Goal: Navigation & Orientation: Find specific page/section

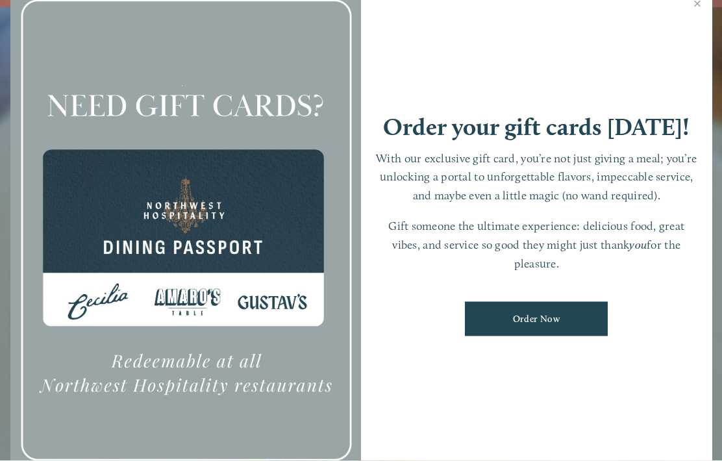
scroll to position [27, 0]
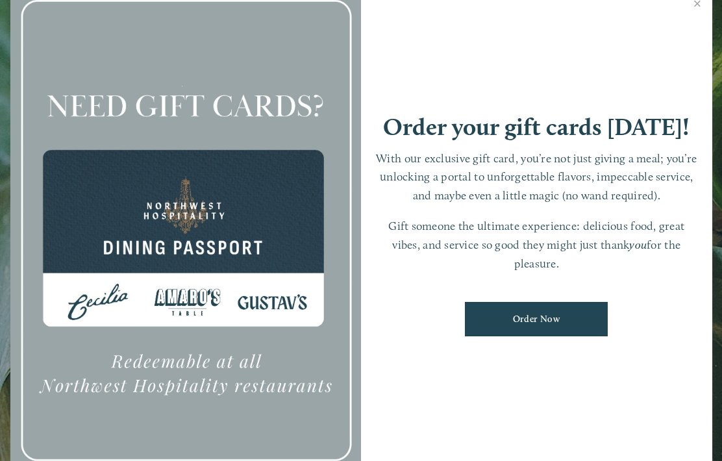
click at [697, 20] on link "Close" at bounding box center [697, 5] width 25 height 36
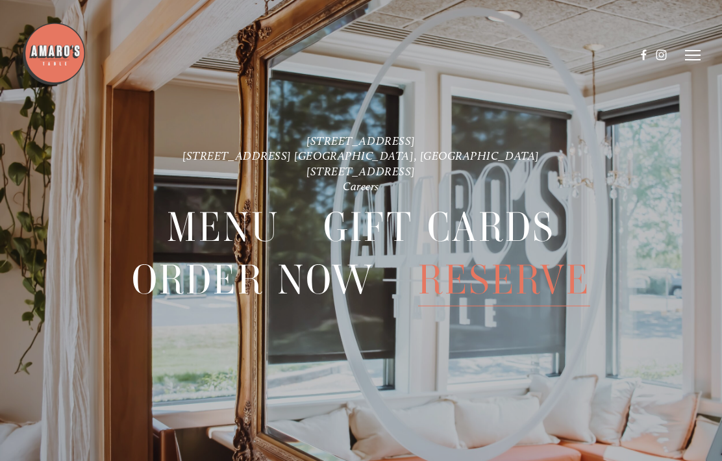
click at [268, 231] on span "Menu" at bounding box center [224, 227] width 114 height 53
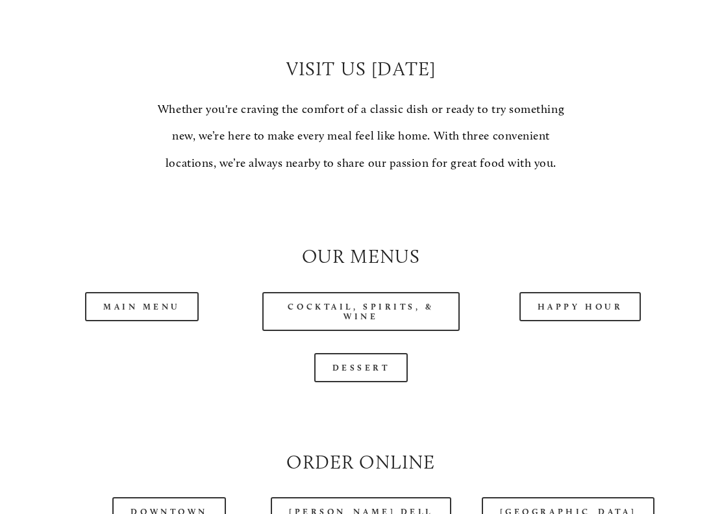
scroll to position [922, 0]
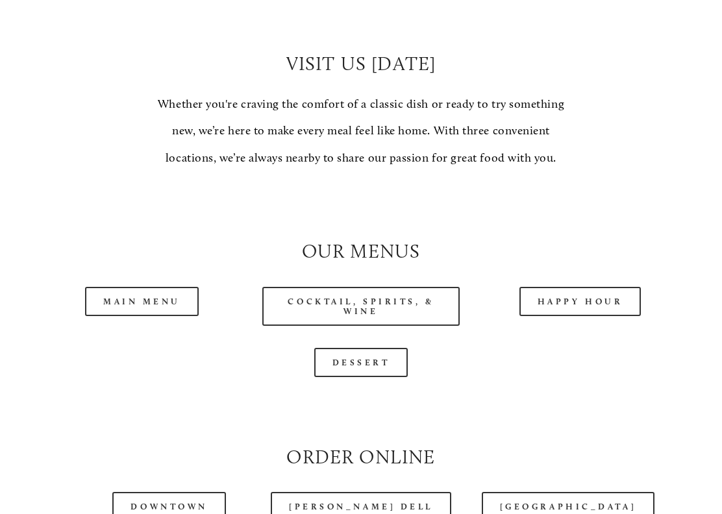
click at [187, 308] on link "Main Menu" at bounding box center [142, 301] width 114 height 29
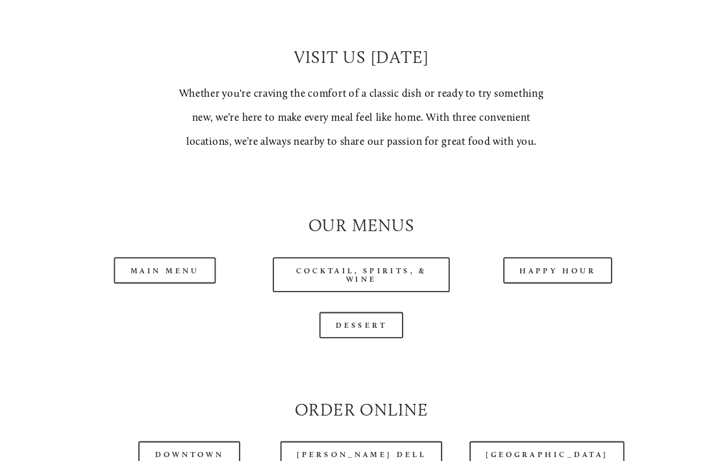
scroll to position [975, 0]
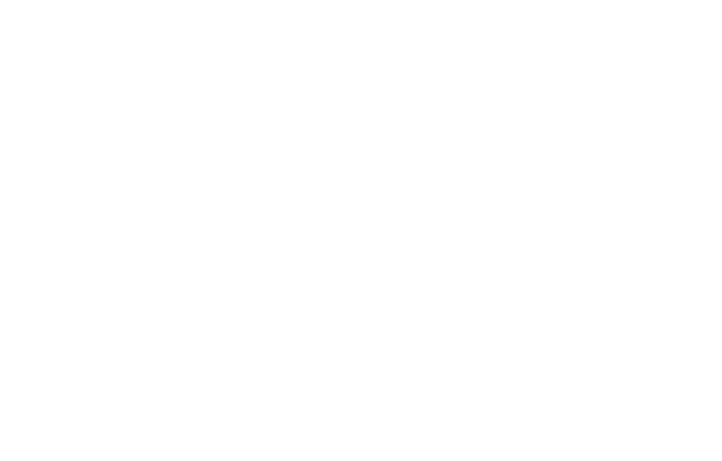
scroll to position [27, 0]
